Goal: Transaction & Acquisition: Purchase product/service

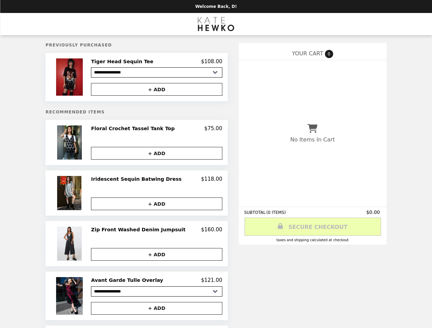
select select "**********"
click at [84, 78] on img at bounding box center [70, 76] width 28 height 37
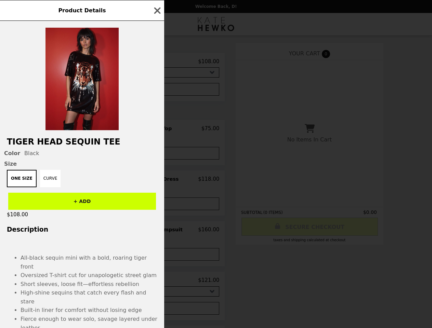
click at [156, 91] on div "Product Details Tiger Head Sequin Tee Color Black Size One Size Curve + ADD $10…" at bounding box center [216, 164] width 432 height 328
click at [84, 145] on h2 "Tiger Head Sequin Tee" at bounding box center [82, 142] width 164 height 10
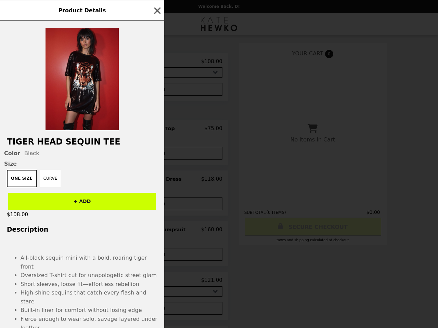
click at [156, 131] on div "Tiger Head Sequin Tee Color Black Size One Size Curve + ADD $108.00 Description…" at bounding box center [82, 174] width 164 height 307
click at [156, 155] on div "Color Black" at bounding box center [82, 153] width 156 height 6
click at [84, 195] on div "Product Details Tiger Head Sequin Tee Color Black Size One Size Curve + ADD $10…" at bounding box center [219, 164] width 438 height 328
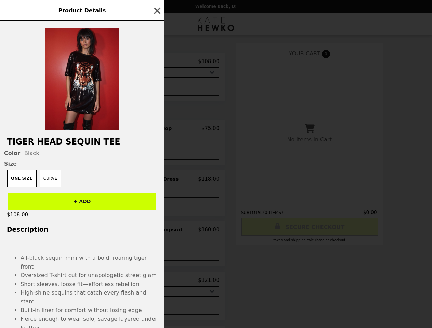
click at [156, 182] on h2 "Iridescent Sequin Batwing Dress" at bounding box center [134, 179] width 93 height 6
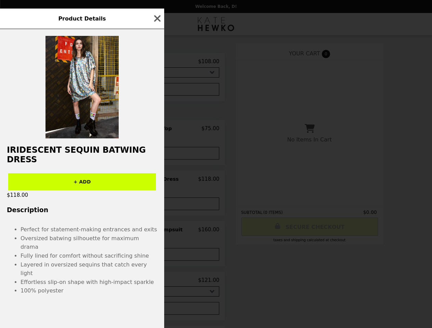
click at [156, 206] on div "Product Details Iridescent Sequin Batwing Dress + ADD $118.00 Description Perfe…" at bounding box center [216, 164] width 432 height 328
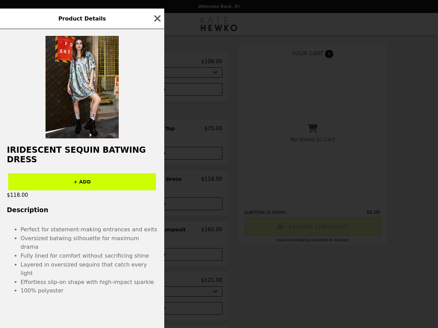
click at [84, 234] on li "Perfect for statement-making entrances and exits" at bounding box center [89, 229] width 137 height 9
